Goal: Transaction & Acquisition: Book appointment/travel/reservation

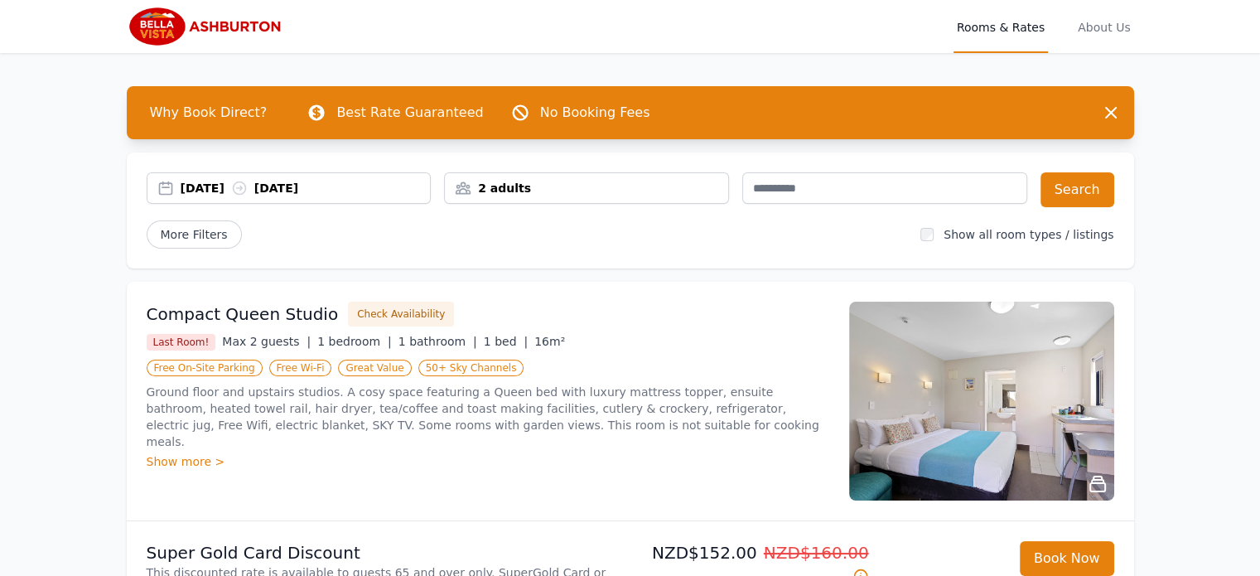
click at [233, 191] on div "[DATE] [DATE]" at bounding box center [306, 188] width 250 height 17
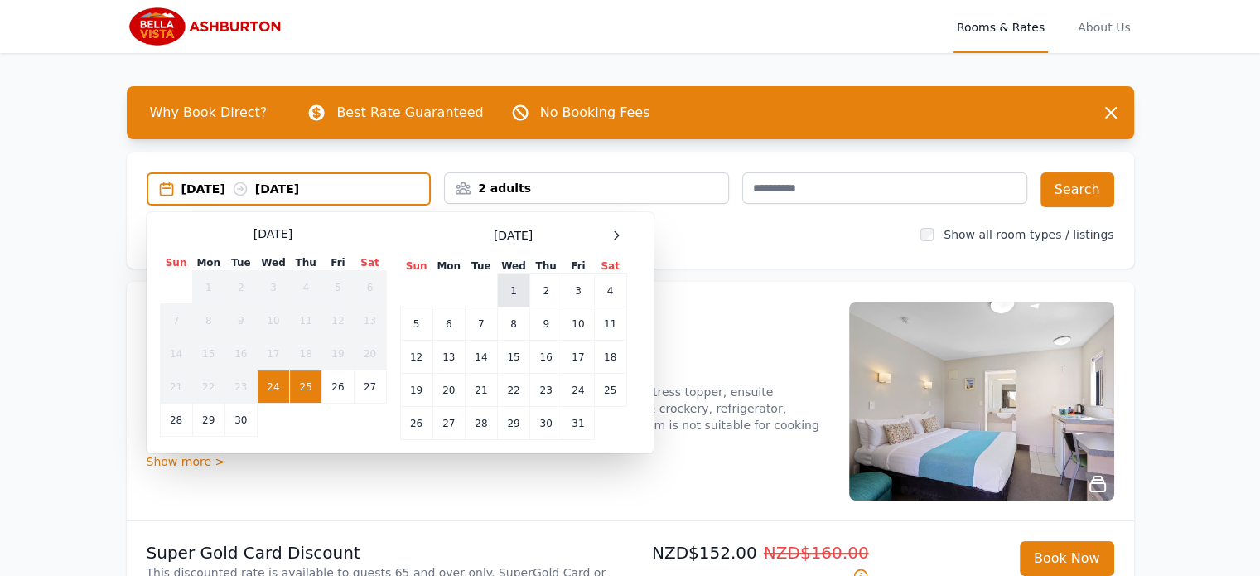
click at [503, 281] on td "1" at bounding box center [513, 290] width 32 height 33
click at [537, 287] on td "2" at bounding box center [546, 290] width 32 height 33
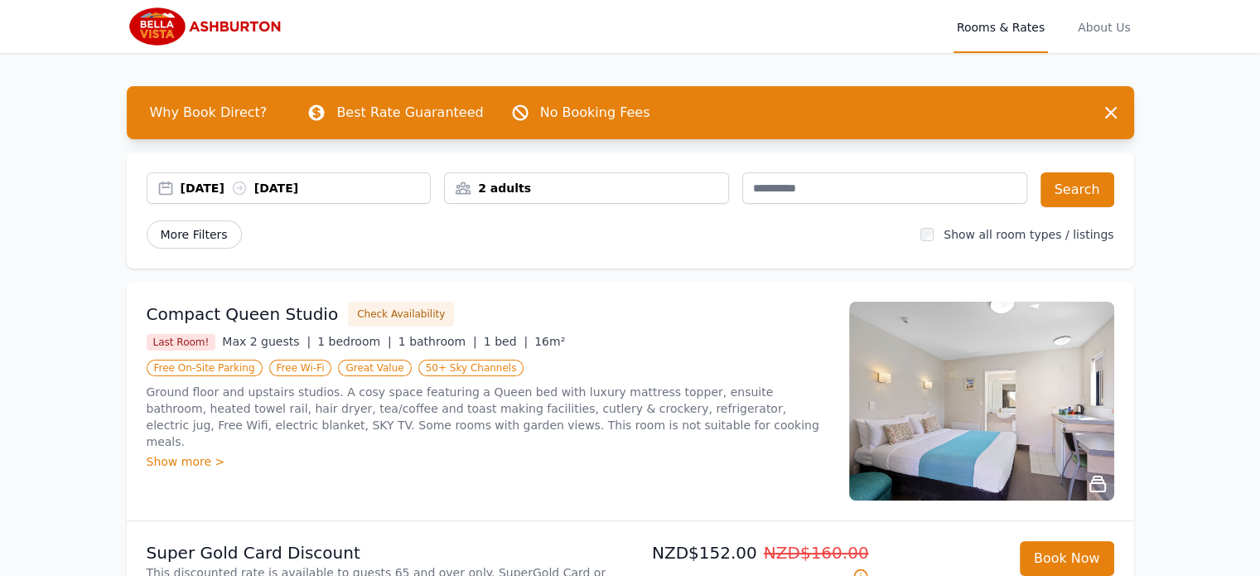
click at [209, 238] on span "More Filters" at bounding box center [194, 234] width 95 height 28
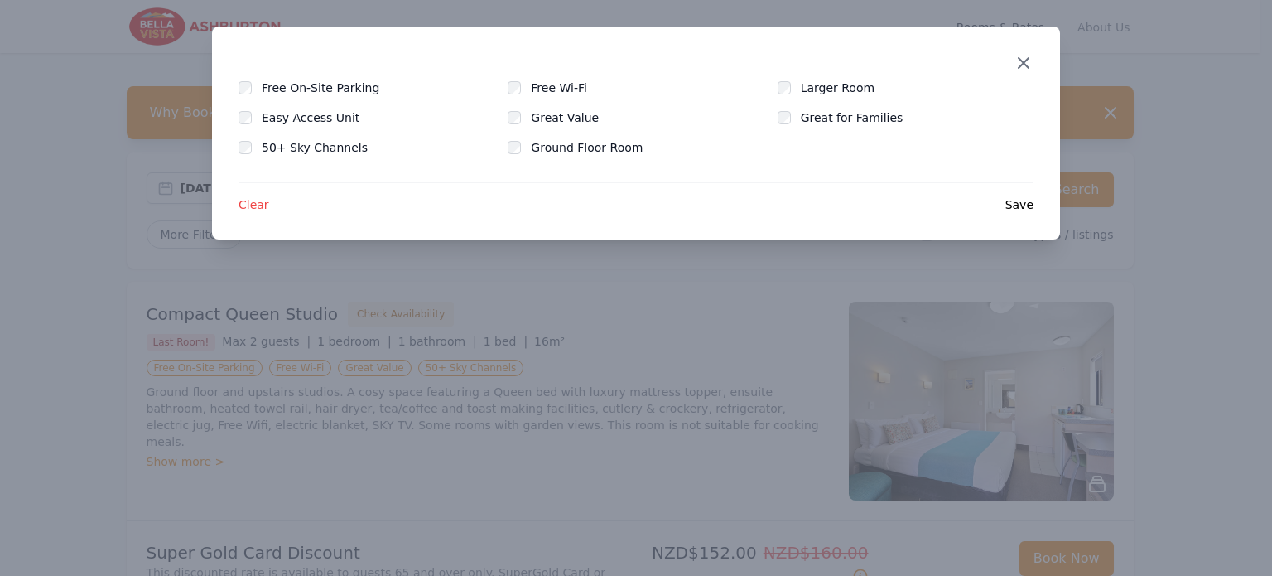
click at [1021, 66] on icon "button" at bounding box center [1024, 63] width 20 height 20
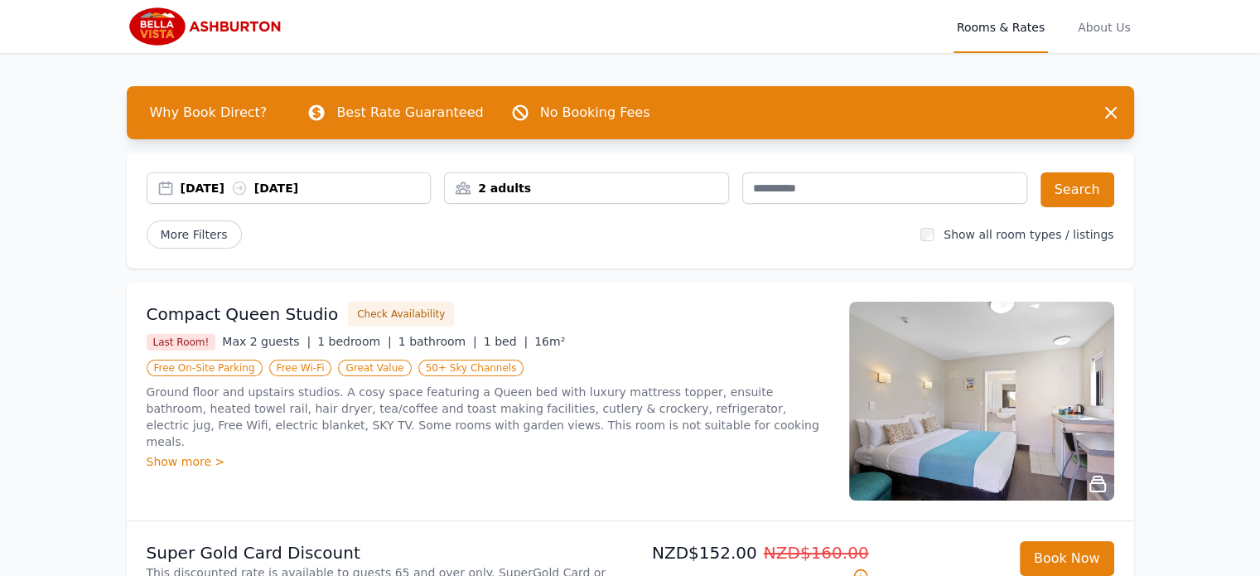
click at [654, 191] on div "2 adults" at bounding box center [586, 188] width 283 height 17
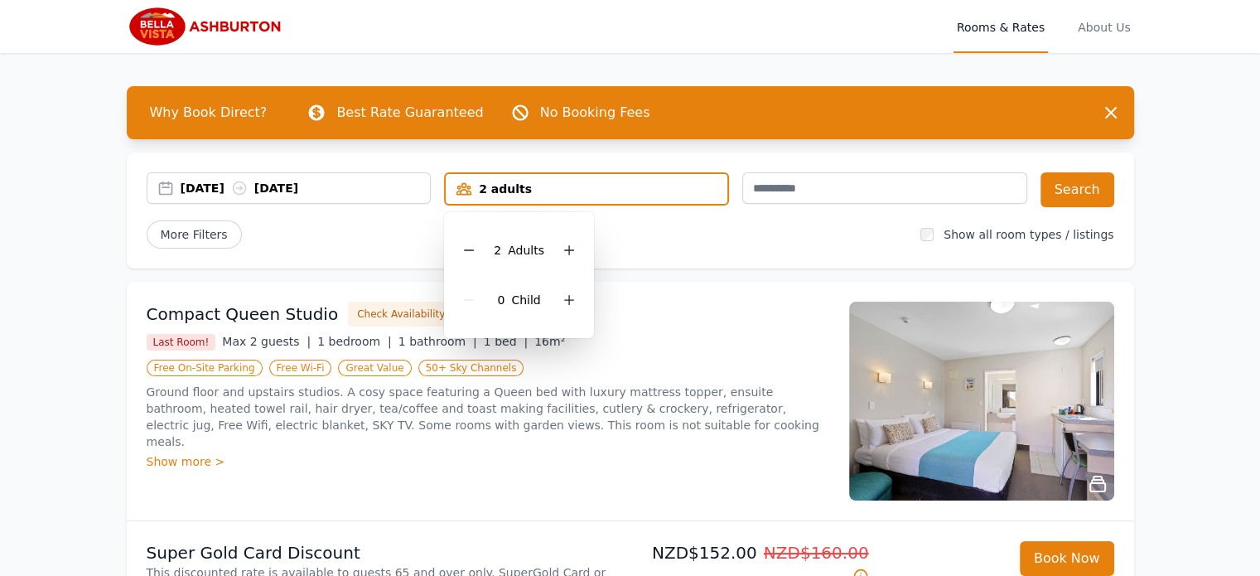
click at [654, 191] on div "2 adults" at bounding box center [587, 189] width 282 height 17
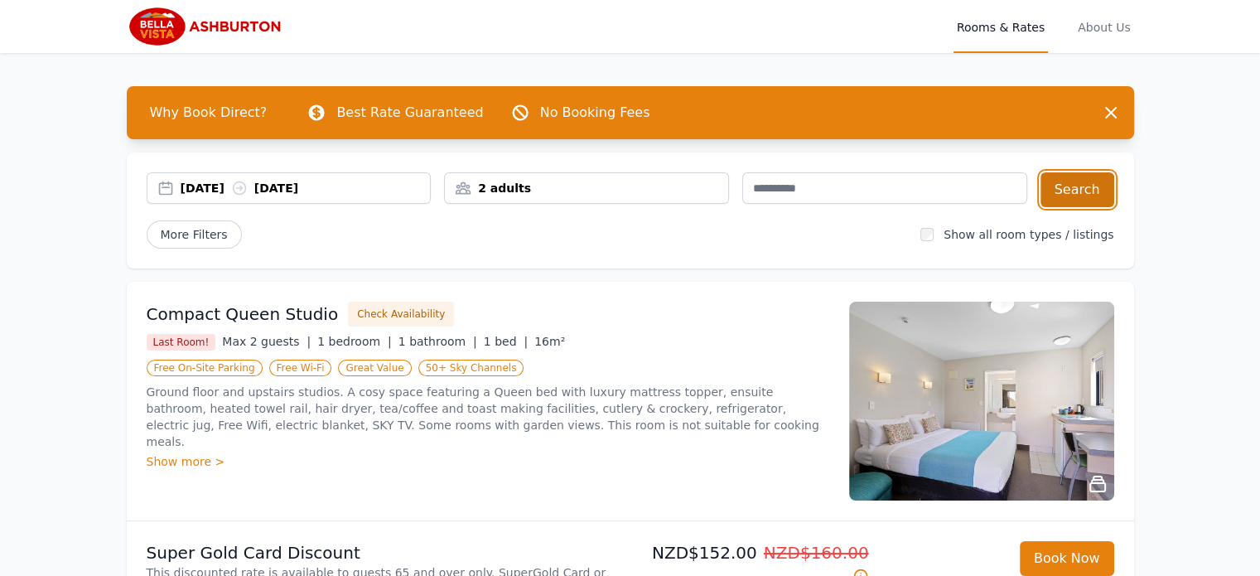
click at [1076, 188] on button "Search" at bounding box center [1077, 189] width 74 height 35
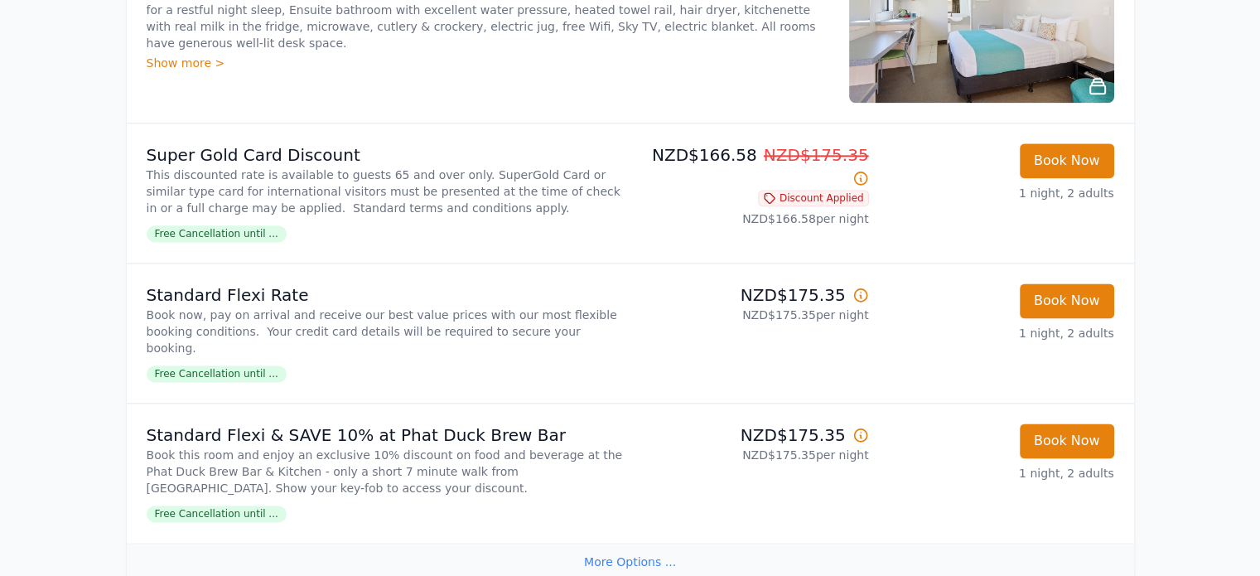
scroll to position [2154, 0]
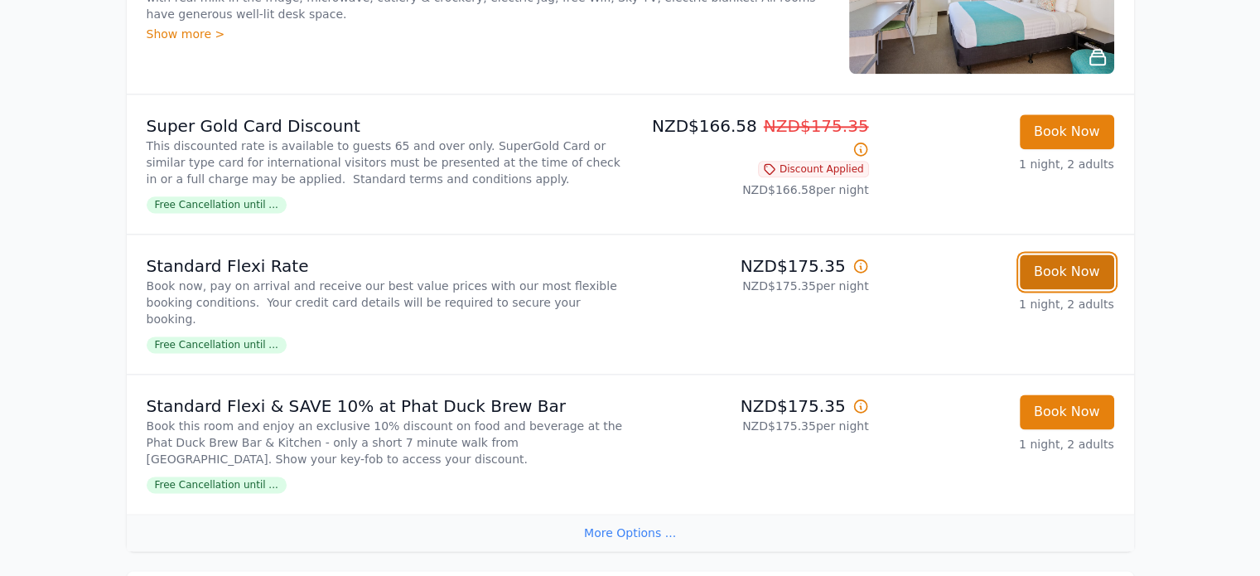
click at [1070, 289] on button "Book Now" at bounding box center [1067, 271] width 94 height 35
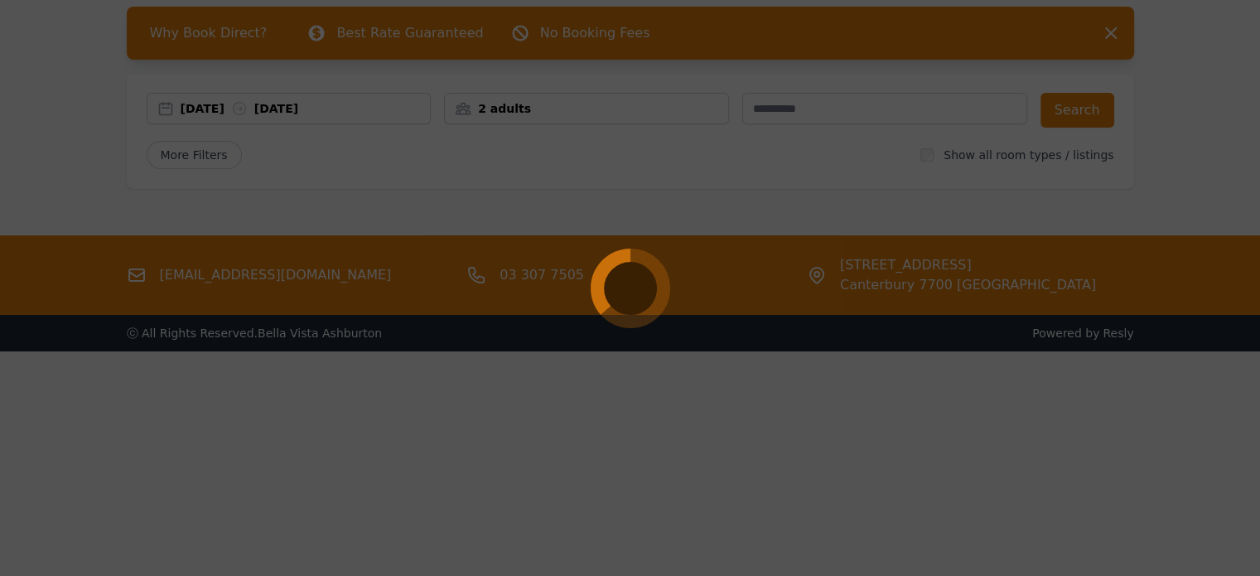
scroll to position [80, 0]
select select "**"
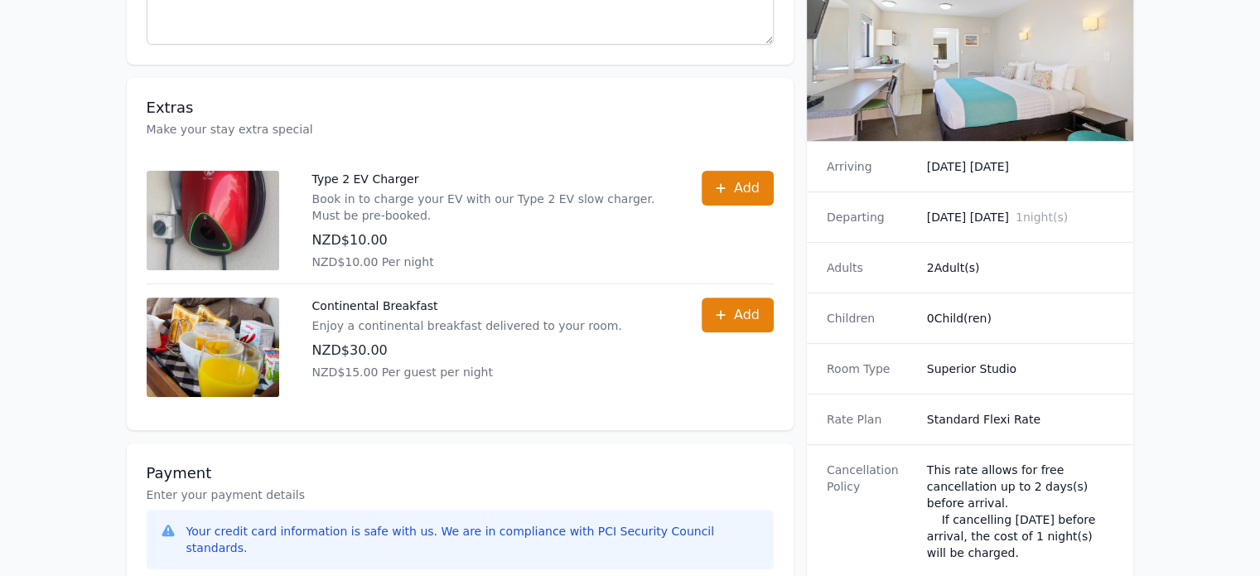
scroll to position [580, 0]
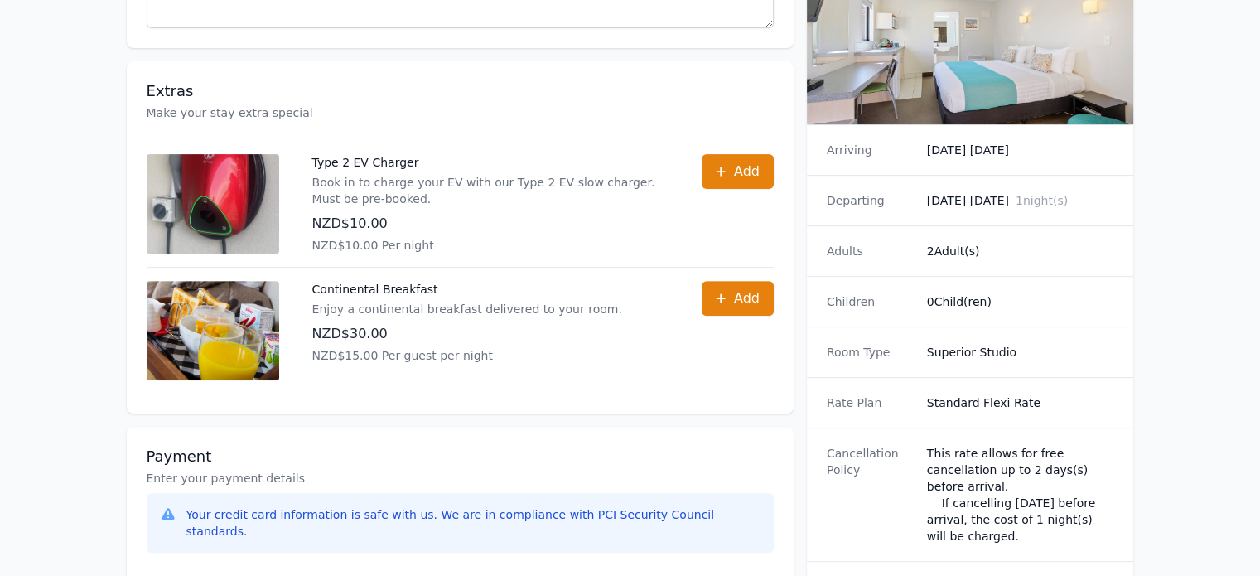
scroll to position [80, 0]
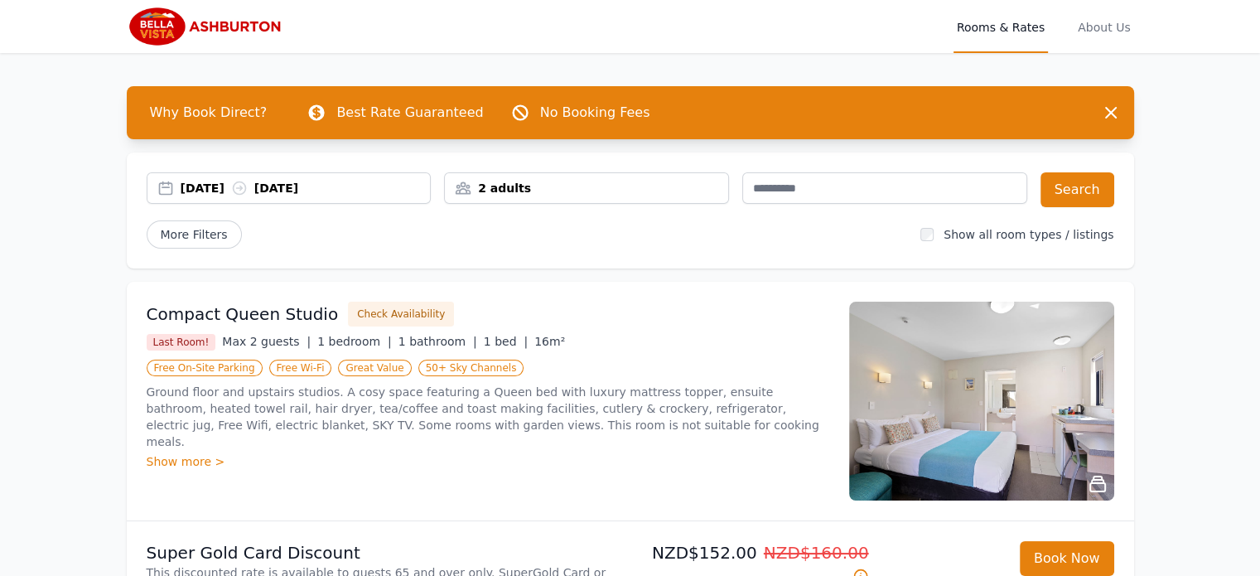
click at [616, 181] on div "2 adults" at bounding box center [586, 188] width 283 height 17
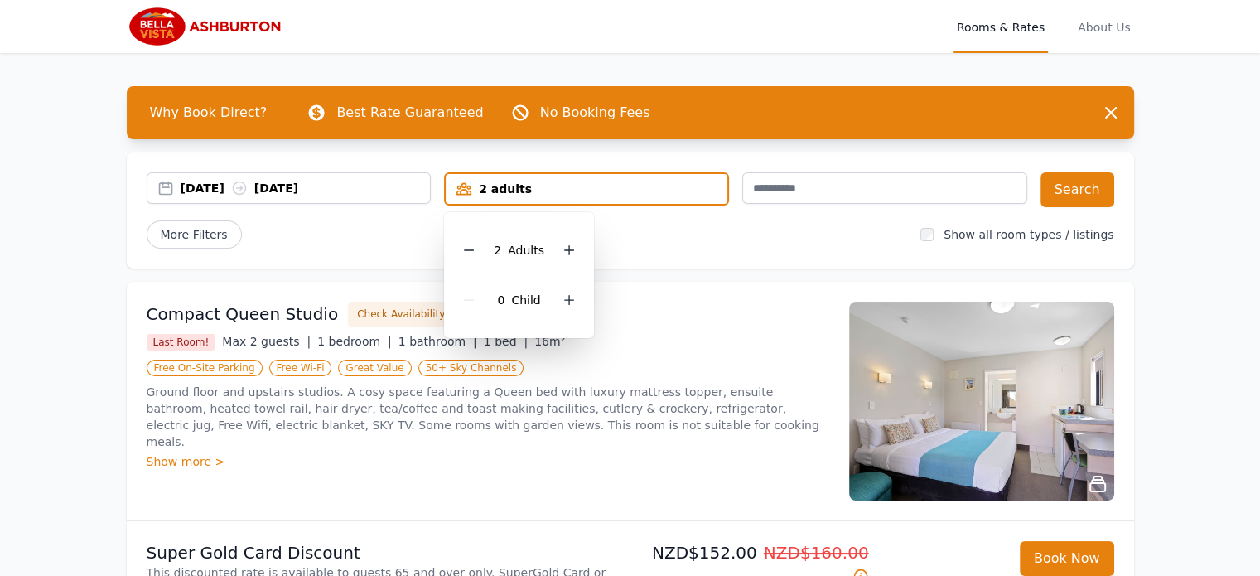
click at [615, 181] on div "2 adults" at bounding box center [587, 189] width 282 height 17
